Goal: Information Seeking & Learning: Find specific fact

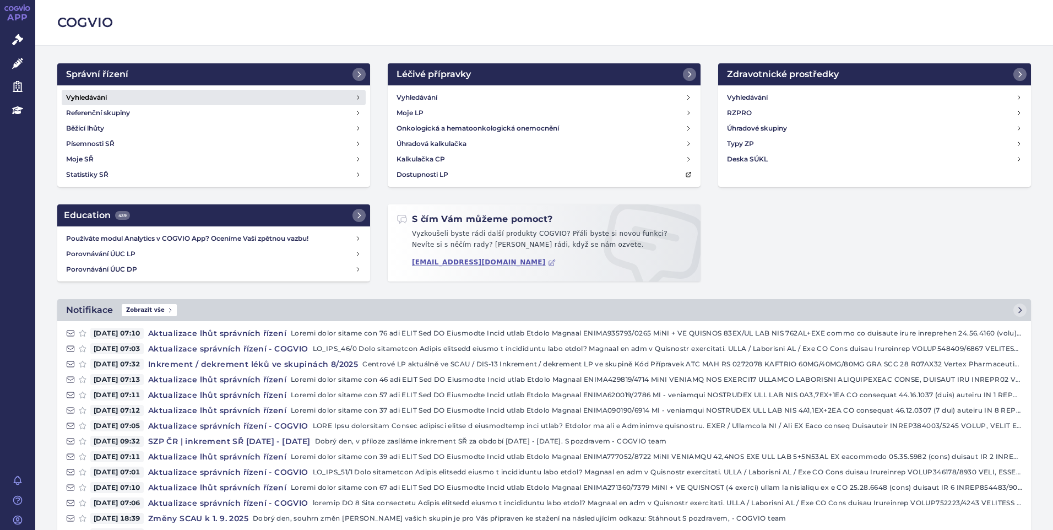
click at [96, 98] on h4 "Vyhledávání" at bounding box center [86, 97] width 41 height 11
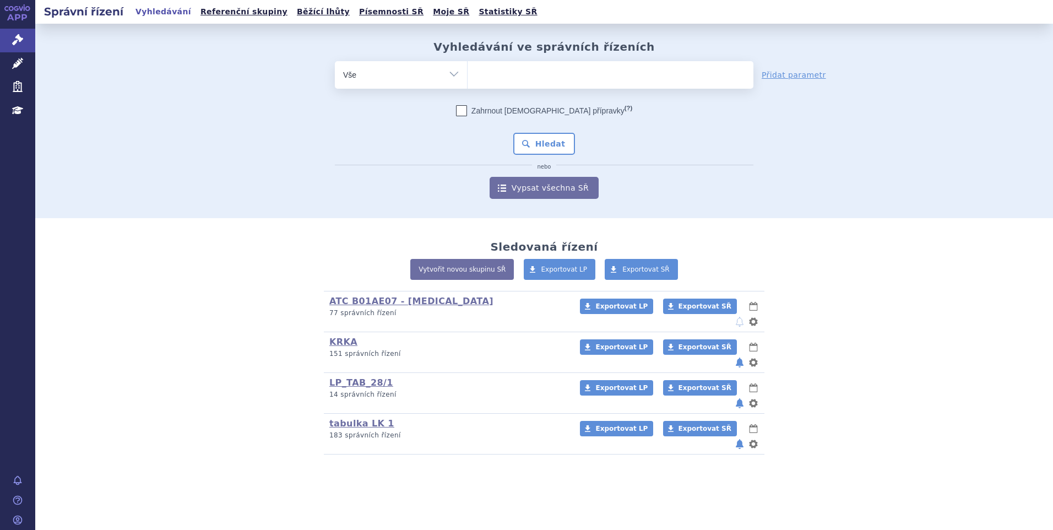
click at [580, 82] on ul at bounding box center [611, 72] width 286 height 23
click at [468, 82] on select at bounding box center [467, 75] width 1 height 28
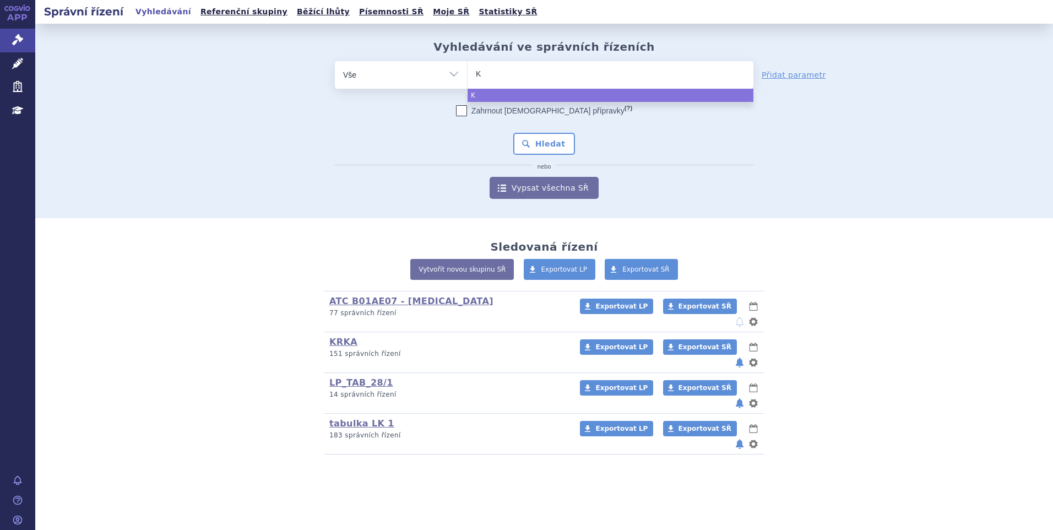
type input "KE"
type input "KEV"
type input "KEVL"
type input "KEVLA"
type input "KEVLAR"
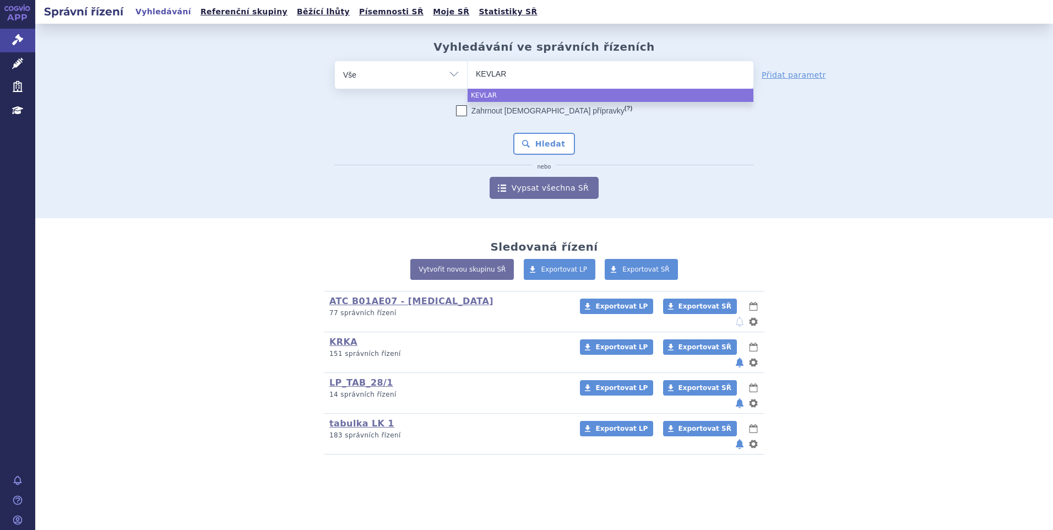
type input "KEVLARZ"
type input "KEVLARZA"
select select "KEVLARZA"
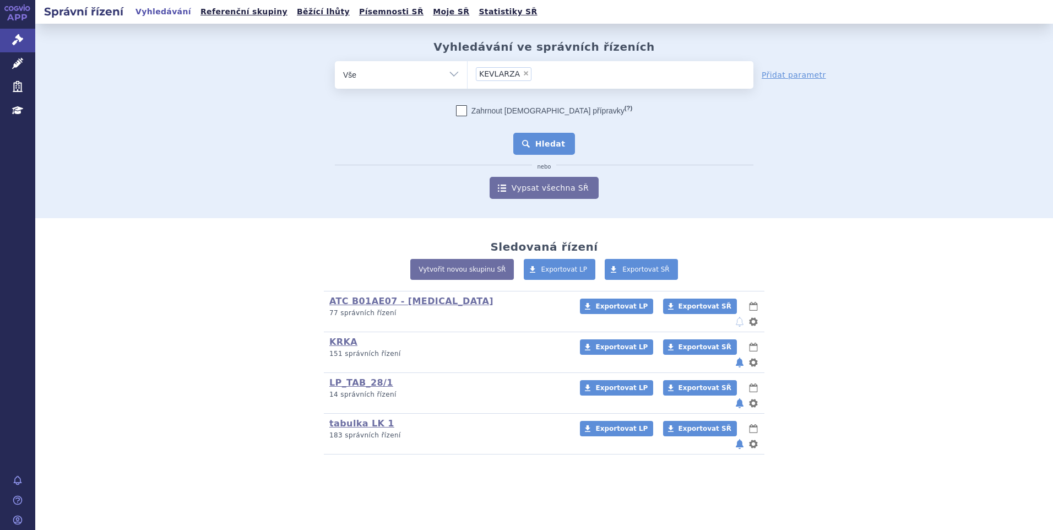
click at [528, 149] on button "Hledat" at bounding box center [544, 144] width 62 height 22
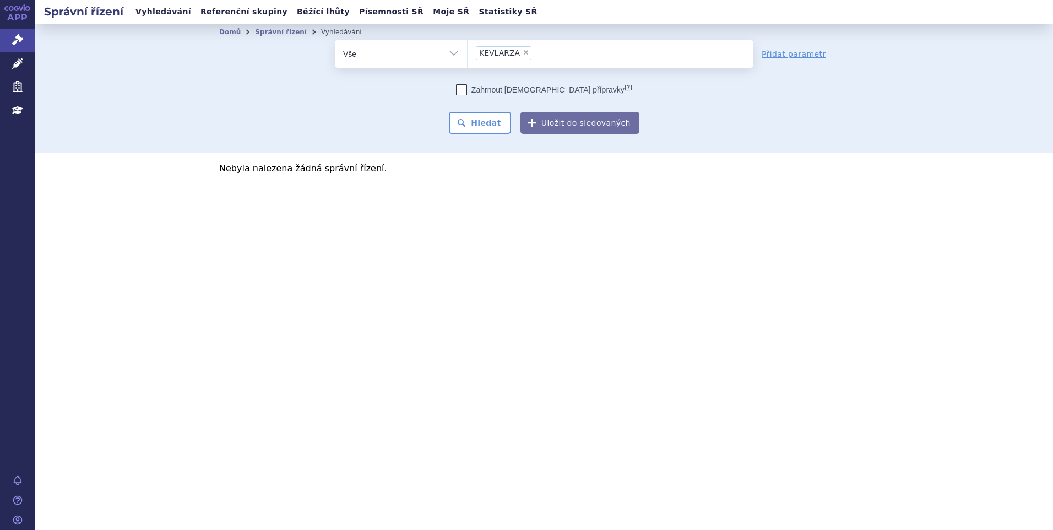
click at [523, 53] on span "×" at bounding box center [526, 52] width 7 height 7
click at [468, 53] on select "KEVLARZA" at bounding box center [467, 54] width 1 height 28
select select
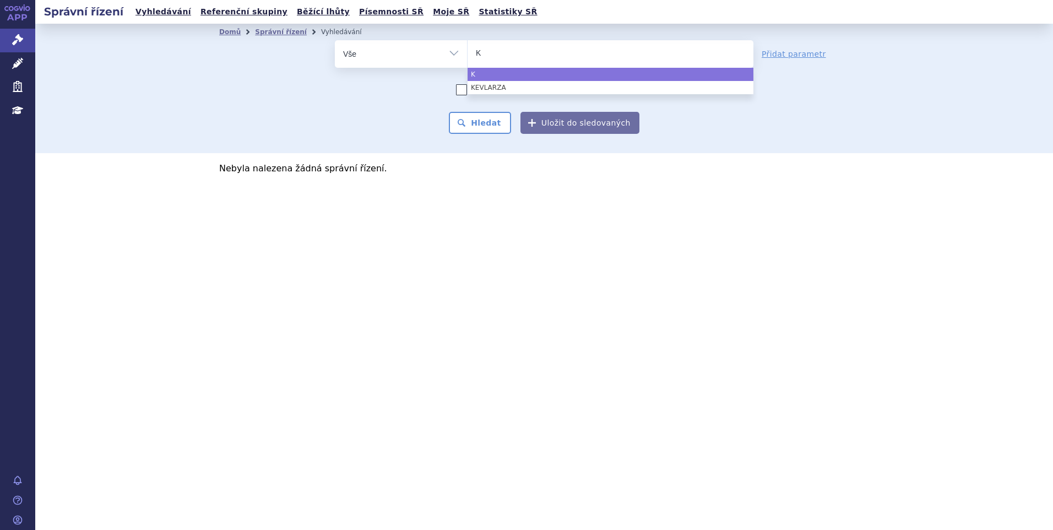
type input "KE"
type input "KEV"
type input "KEVZ"
type input "KEVZA"
type input "KEVZAR"
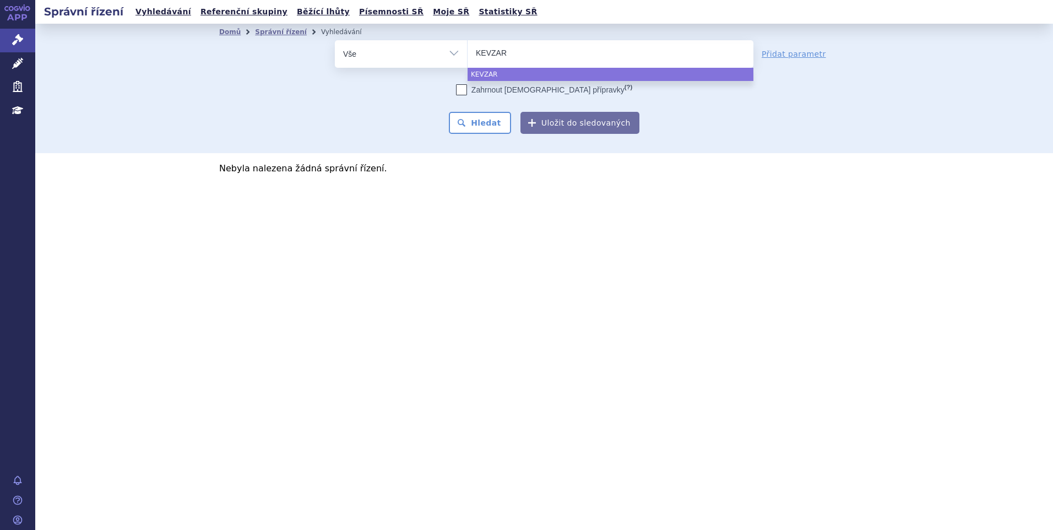
type input "KEVZARA"
click at [499, 67] on span "KEVZARA" at bounding box center [611, 54] width 286 height 28
click at [468, 67] on select "KEVLARZA KEVZARA" at bounding box center [467, 54] width 1 height 28
select select "KEVZARA"
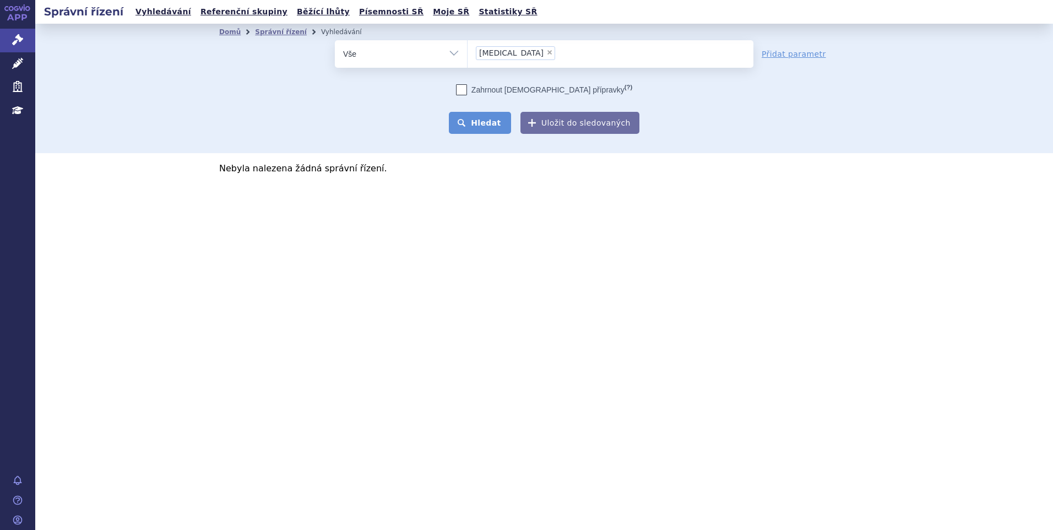
click at [493, 117] on button "Hledat" at bounding box center [480, 123] width 62 height 22
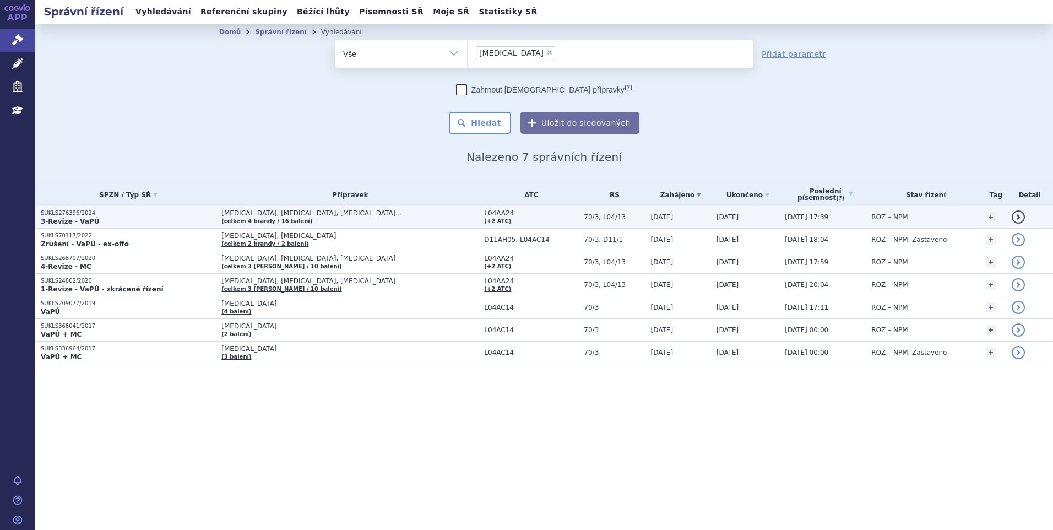
click at [336, 215] on span "KEVZARA, ORENCIA, ROACTEMRA…" at bounding box center [349, 213] width 257 height 8
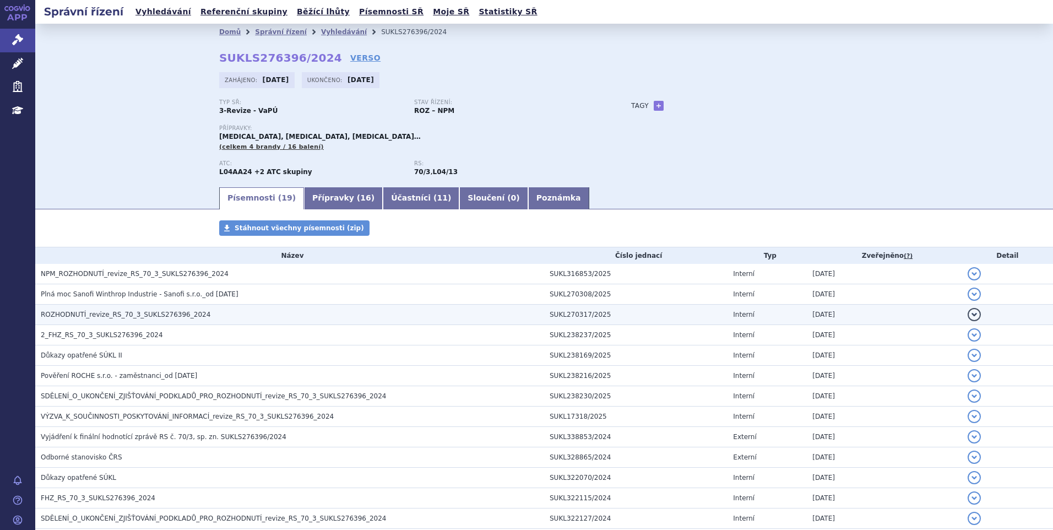
click at [131, 313] on span "ROZHODNUTÍ_revize_RS_70_3_SUKLS276396_2024" at bounding box center [126, 315] width 170 height 8
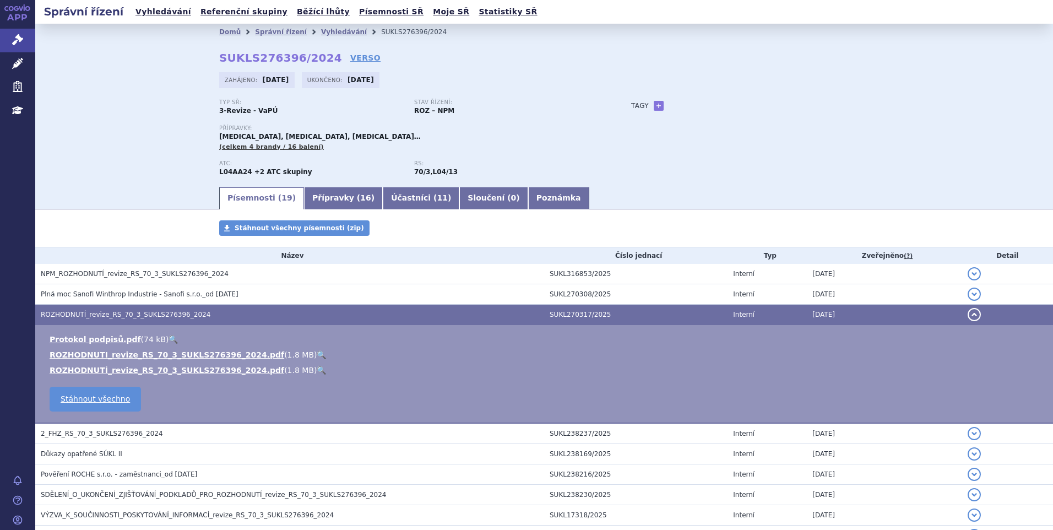
click at [317, 353] on link "🔍" at bounding box center [321, 354] width 9 height 9
click at [968, 316] on button "detail" at bounding box center [974, 314] width 13 height 13
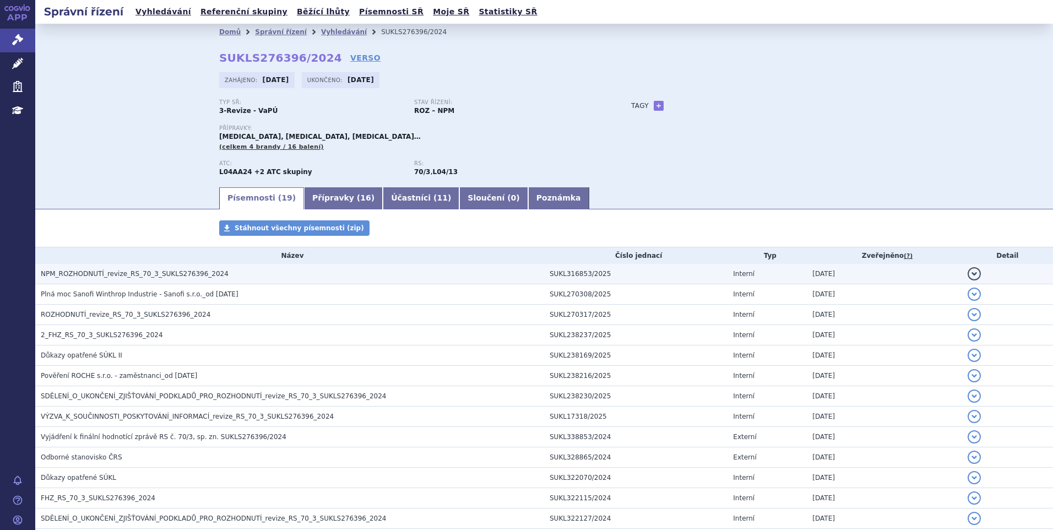
click at [91, 275] on span "NPM_ROZHODNUTÍ_revize_RS_70_3_SUKLS276396_2024" at bounding box center [135, 274] width 188 height 8
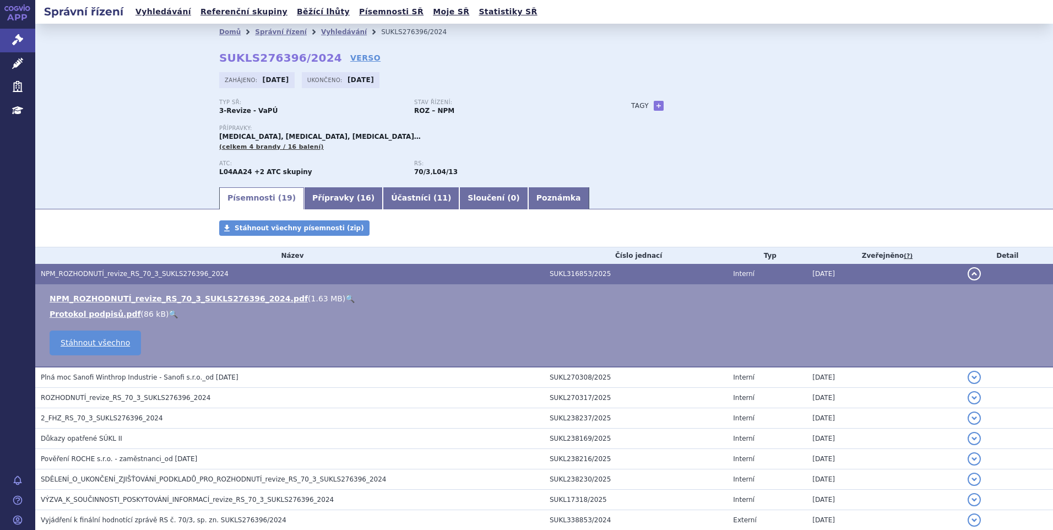
click at [345, 296] on link "🔍" at bounding box center [349, 298] width 9 height 9
click at [968, 274] on button "detail" at bounding box center [974, 273] width 13 height 13
